Goal: Check status: Check status

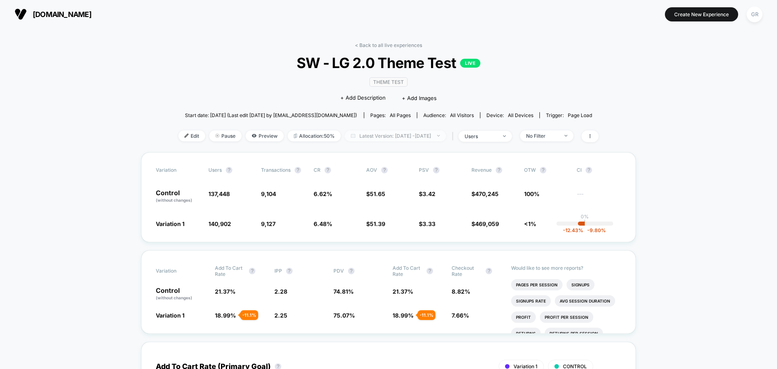
click at [398, 136] on span "Latest Version: [DATE] - [DATE]" at bounding box center [395, 135] width 101 height 11
select select "*"
select select "****"
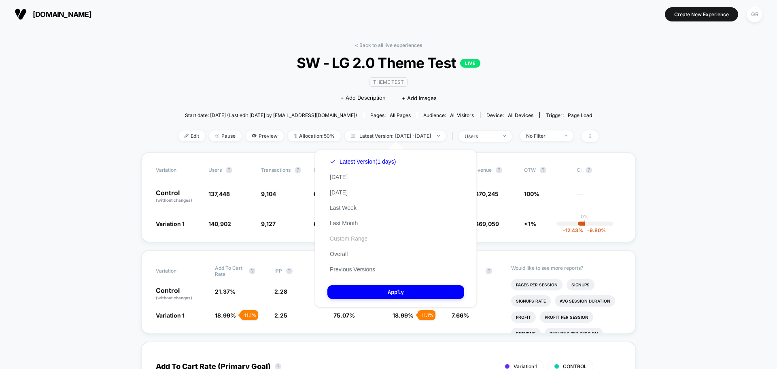
click at [358, 238] on button "Custom Range" at bounding box center [349, 238] width 43 height 7
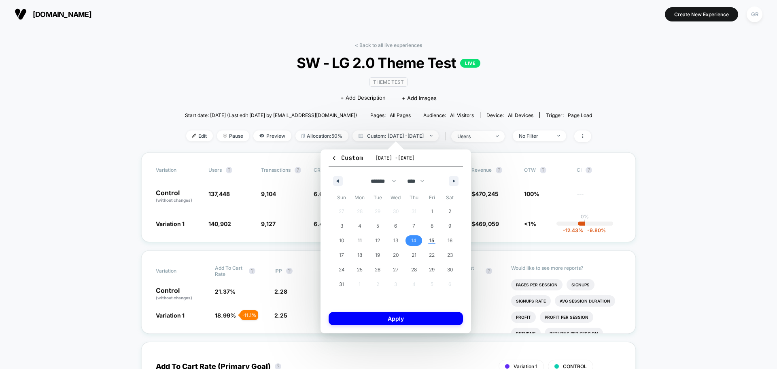
click at [418, 240] on span "14" at bounding box center [414, 240] width 18 height 11
click at [431, 240] on span "15" at bounding box center [432, 240] width 5 height 15
click at [427, 314] on button "Apply" at bounding box center [396, 318] width 134 height 13
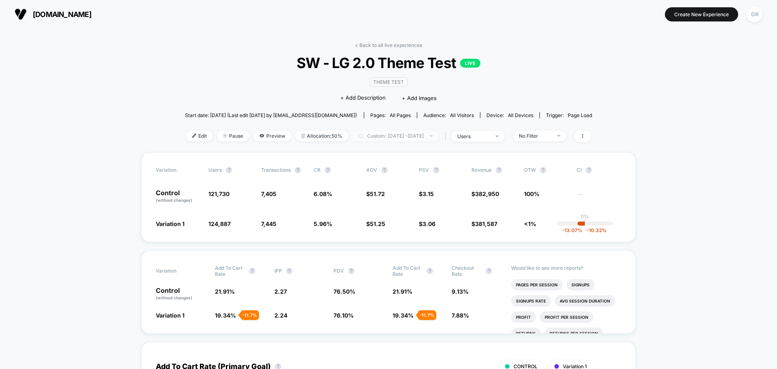
click at [420, 133] on span "Custom: [DATE] - [DATE]" at bounding box center [396, 135] width 86 height 11
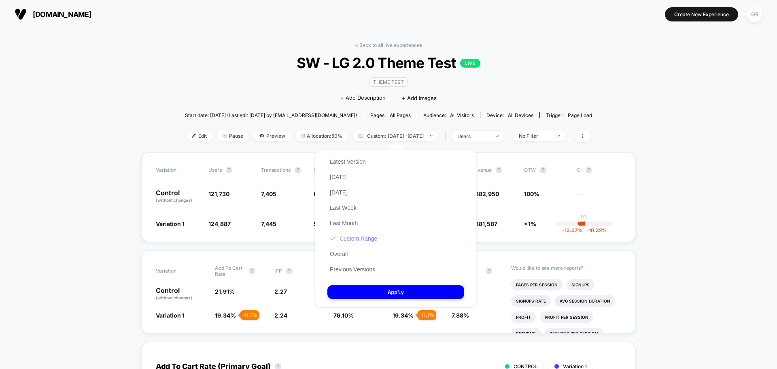
click at [355, 236] on button "Custom Range" at bounding box center [354, 238] width 52 height 7
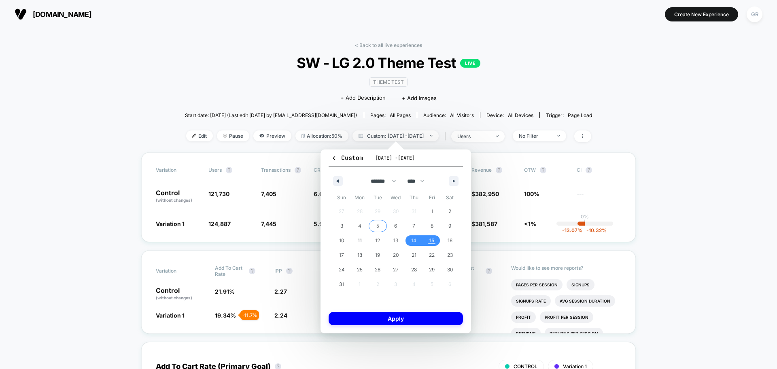
click at [376, 232] on button "5" at bounding box center [378, 226] width 18 height 15
click at [376, 239] on span "12" at bounding box center [377, 240] width 5 height 15
click at [380, 239] on span "12" at bounding box center [377, 240] width 5 height 15
drag, startPoint x: 666, startPoint y: 218, endPoint x: 667, endPoint y: 201, distance: 16.6
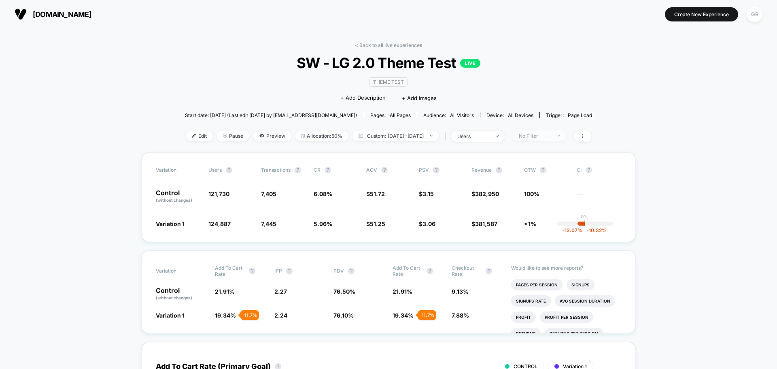
click at [551, 137] on div "No Filter" at bounding box center [535, 136] width 32 height 6
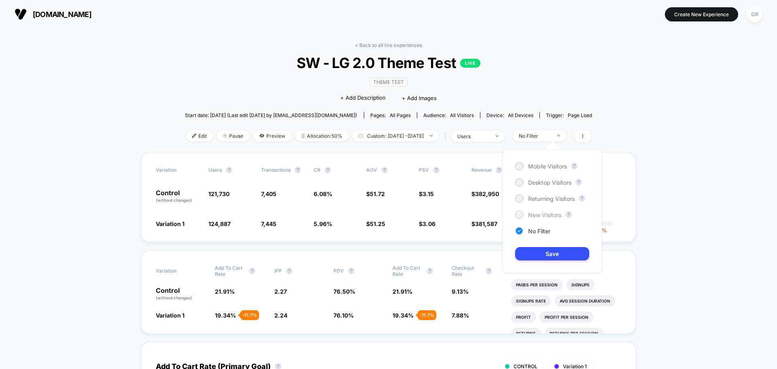
click at [530, 213] on span "New Visitors" at bounding box center [544, 214] width 33 height 7
click at [540, 253] on button "Save" at bounding box center [552, 253] width 74 height 13
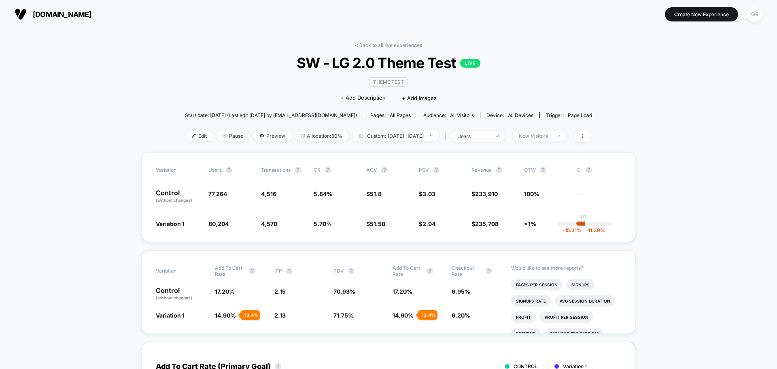
click at [551, 136] on div "New Visitors" at bounding box center [535, 136] width 32 height 6
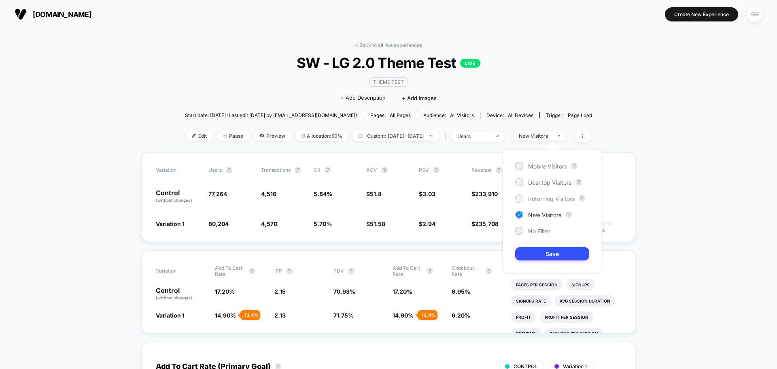
click at [530, 200] on span "Returning Visitors" at bounding box center [551, 198] width 47 height 7
click at [552, 256] on button "Save" at bounding box center [552, 253] width 74 height 13
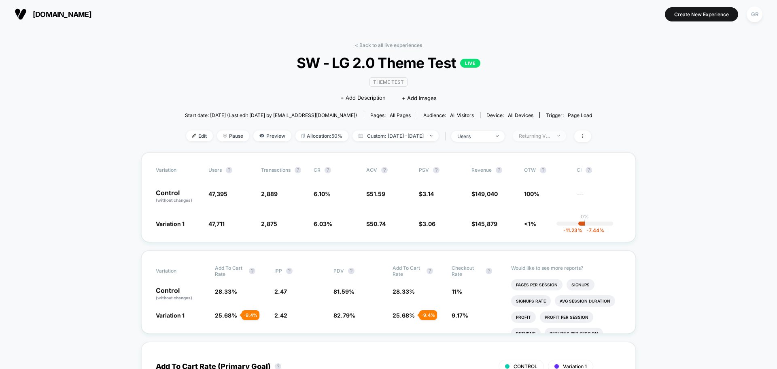
click at [551, 139] on span "Returning Visitors" at bounding box center [539, 135] width 53 height 11
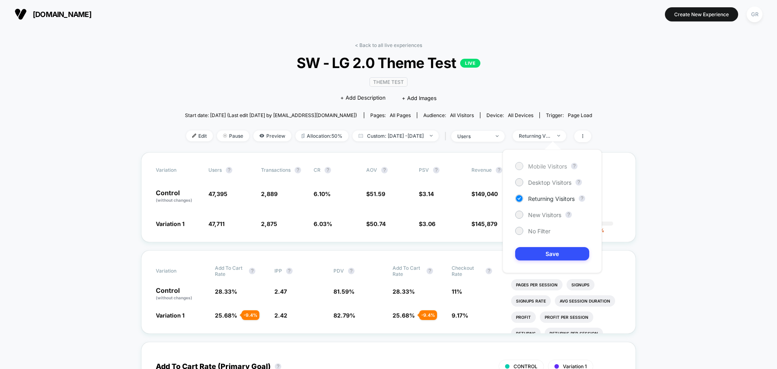
click at [533, 168] on span "Mobile Visitors" at bounding box center [547, 166] width 39 height 7
click at [567, 253] on button "Save" at bounding box center [552, 253] width 74 height 13
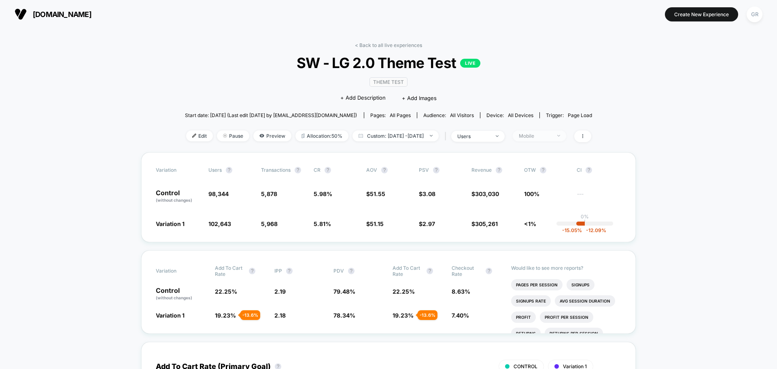
click at [543, 136] on div "Mobile" at bounding box center [535, 136] width 32 height 6
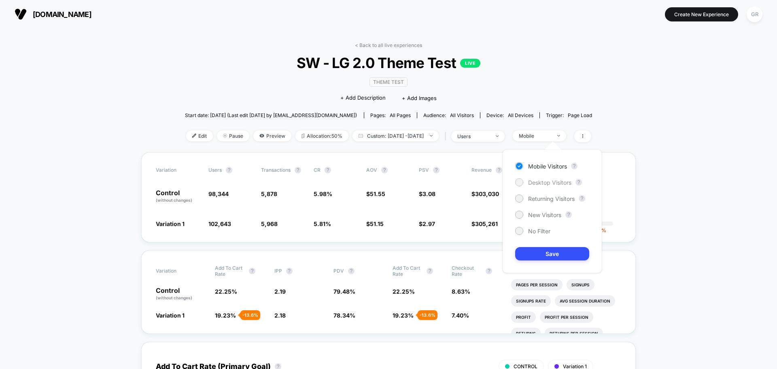
click at [541, 181] on span "Desktop Visitors" at bounding box center [549, 182] width 43 height 7
click at [553, 251] on button "Save" at bounding box center [552, 253] width 74 height 13
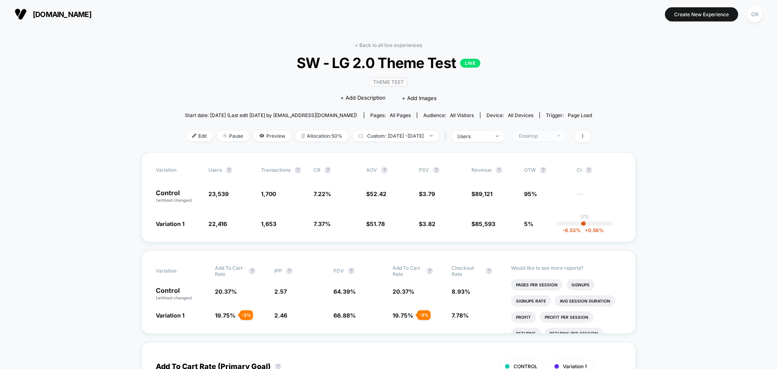
click at [547, 136] on div "Desktop" at bounding box center [535, 136] width 32 height 6
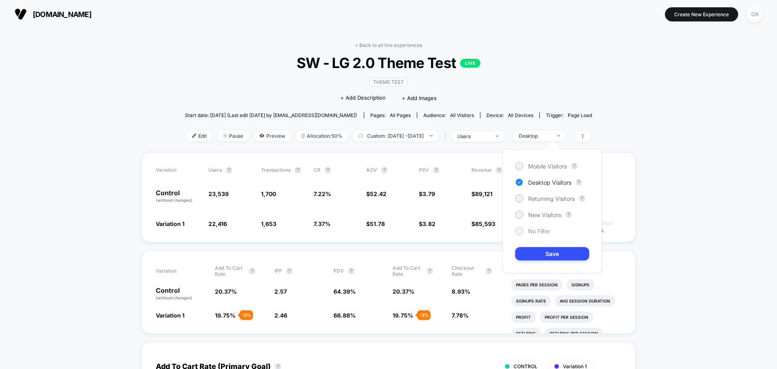
click at [534, 230] on span "No Filter" at bounding box center [539, 231] width 22 height 7
click at [538, 254] on button "Save" at bounding box center [552, 253] width 74 height 13
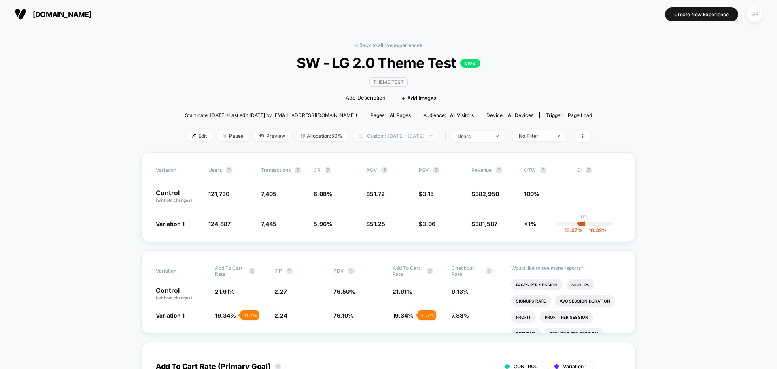
click at [398, 140] on span "Custom: [DATE] - [DATE]" at bounding box center [396, 135] width 86 height 11
select select "*"
select select "****"
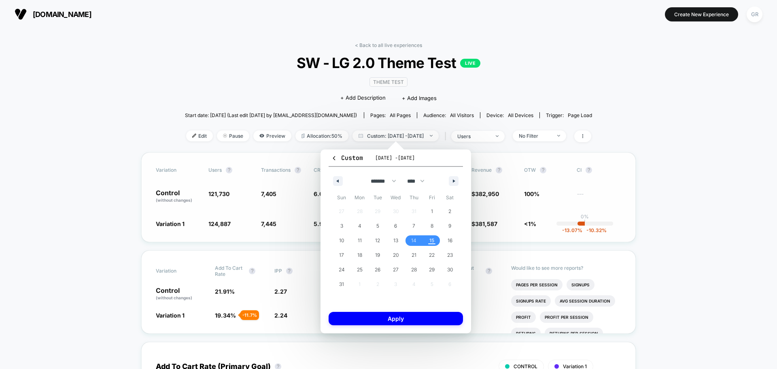
drag, startPoint x: 675, startPoint y: 199, endPoint x: 624, endPoint y: 198, distance: 50.2
